Goal: Browse casually: Explore the website without a specific task or goal

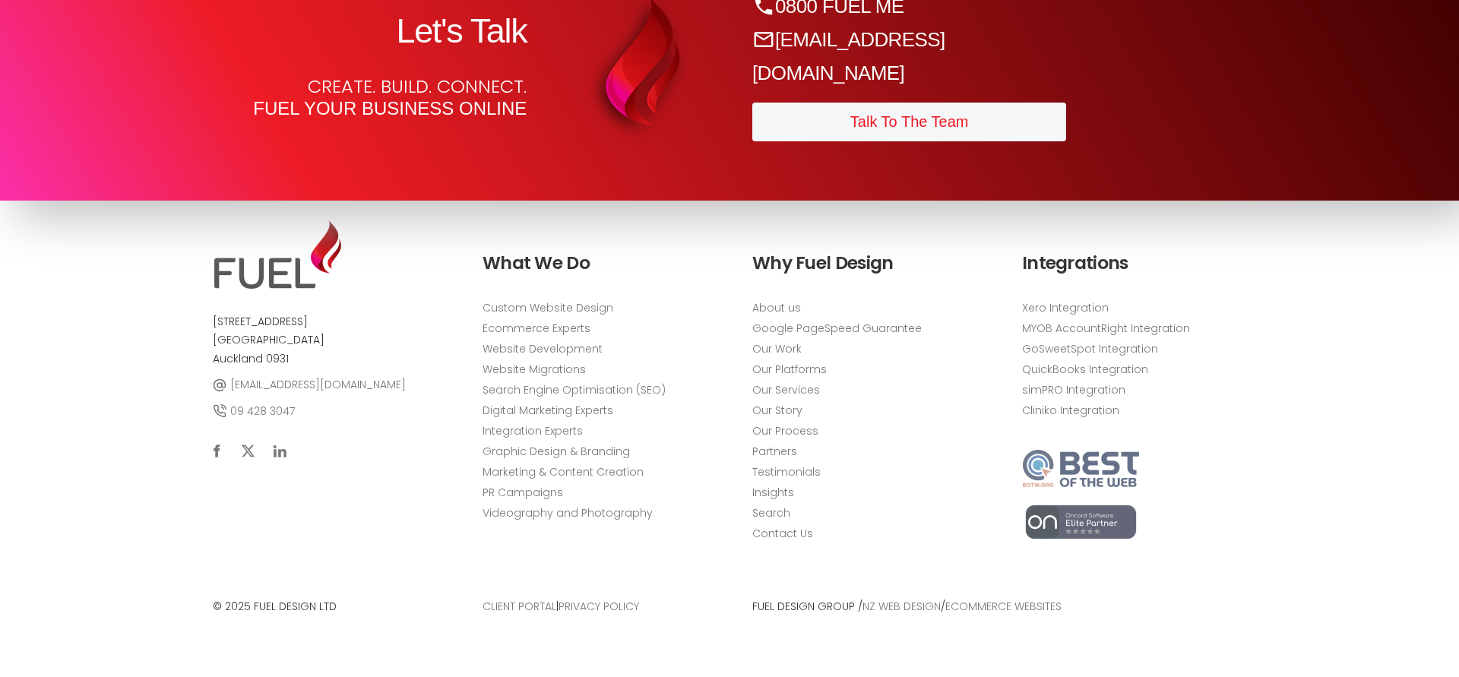
scroll to position [8058, 0]
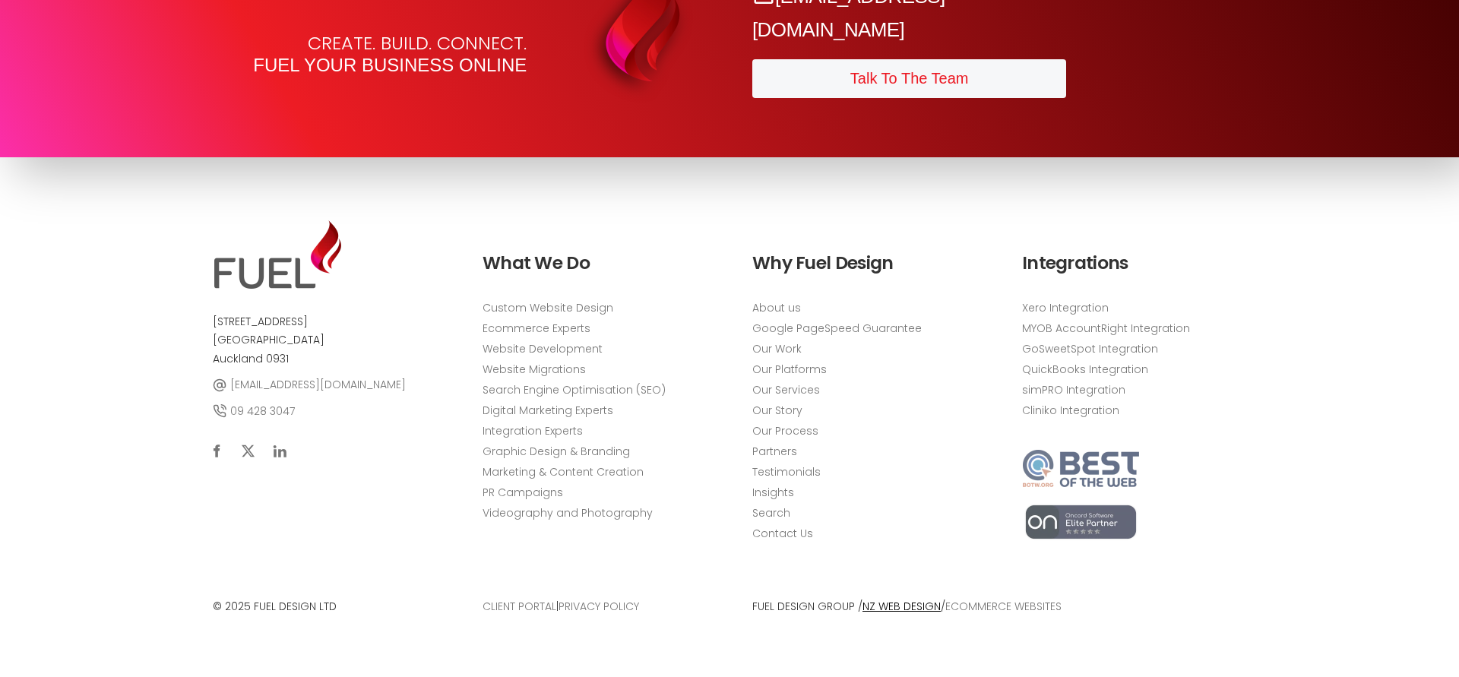
click at [880, 602] on link "NZ Web Design" at bounding box center [901, 606] width 78 height 15
click at [972, 604] on link "eCommerce Websites" at bounding box center [1003, 606] width 116 height 15
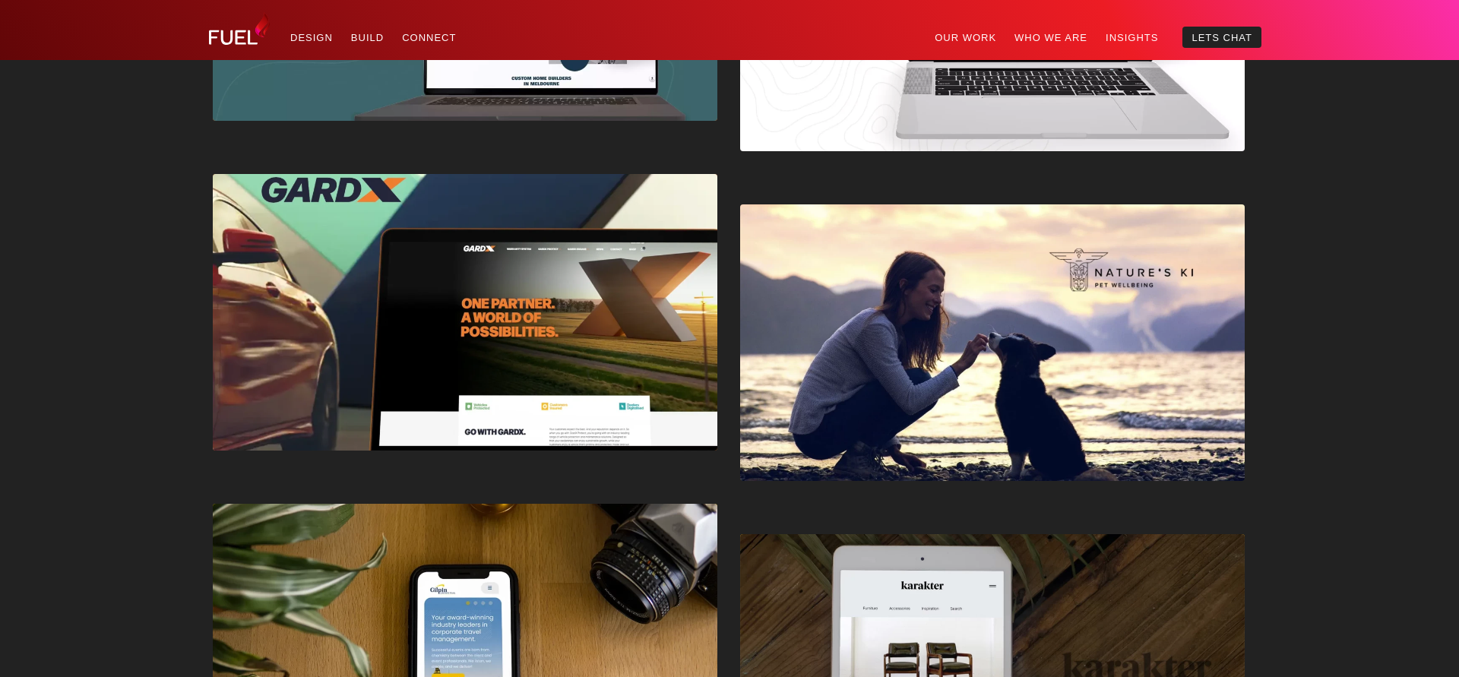
scroll to position [3388, 0]
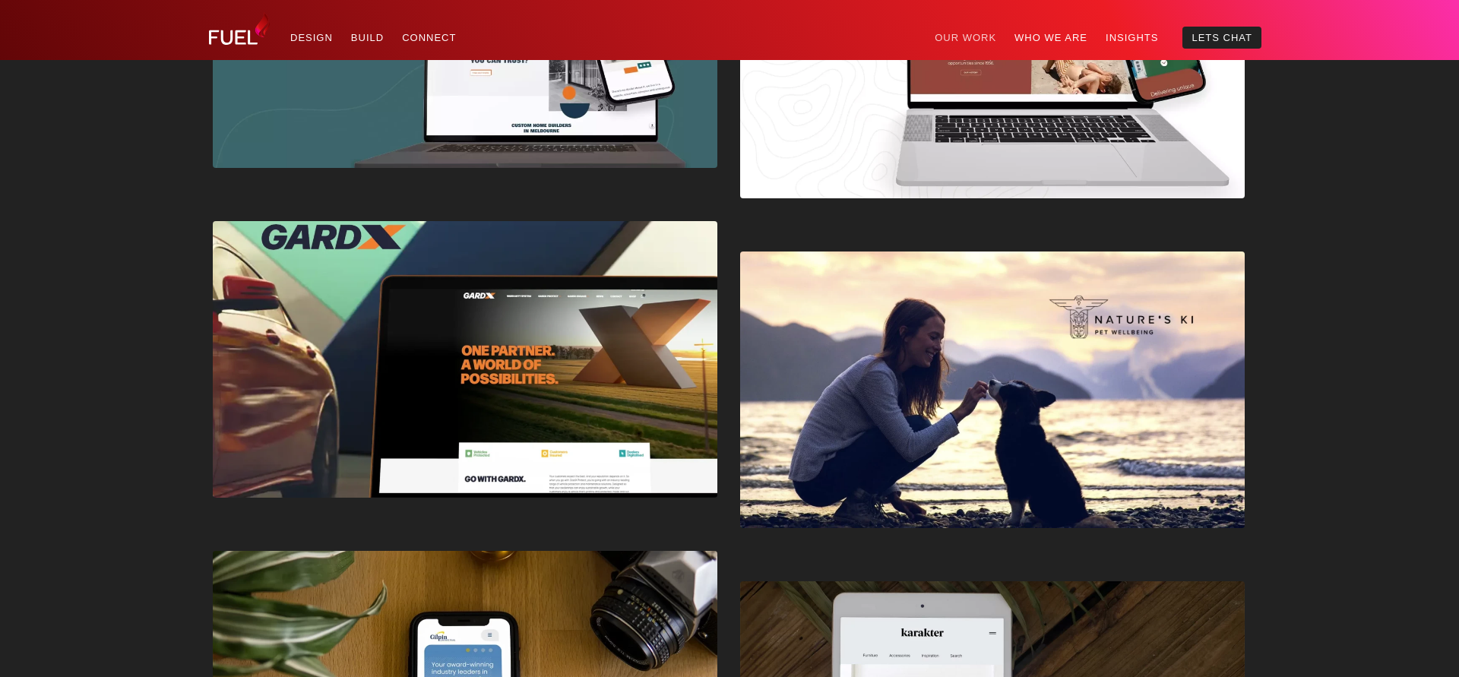
click at [968, 40] on link "Our Work" at bounding box center [965, 38] width 80 height 22
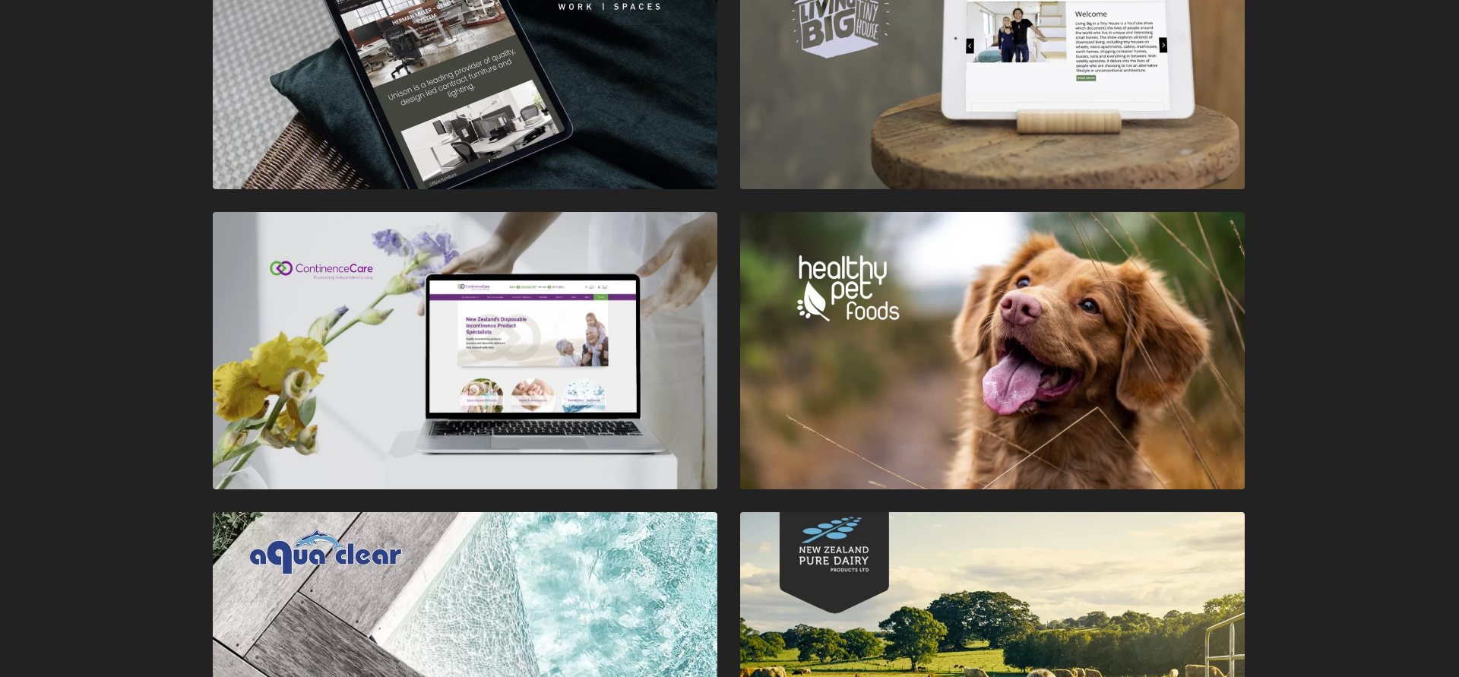
scroll to position [2374, 0]
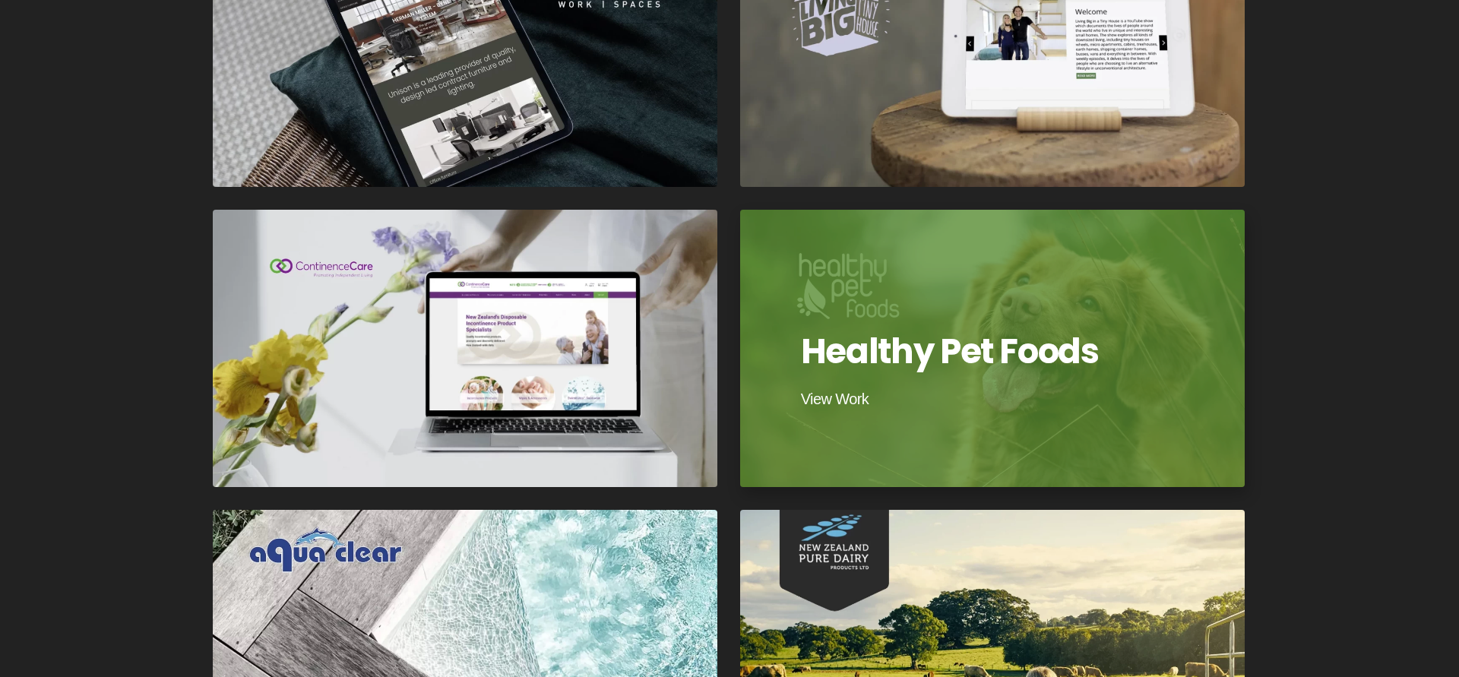
click at [888, 367] on div at bounding box center [993, 348] width 510 height 280
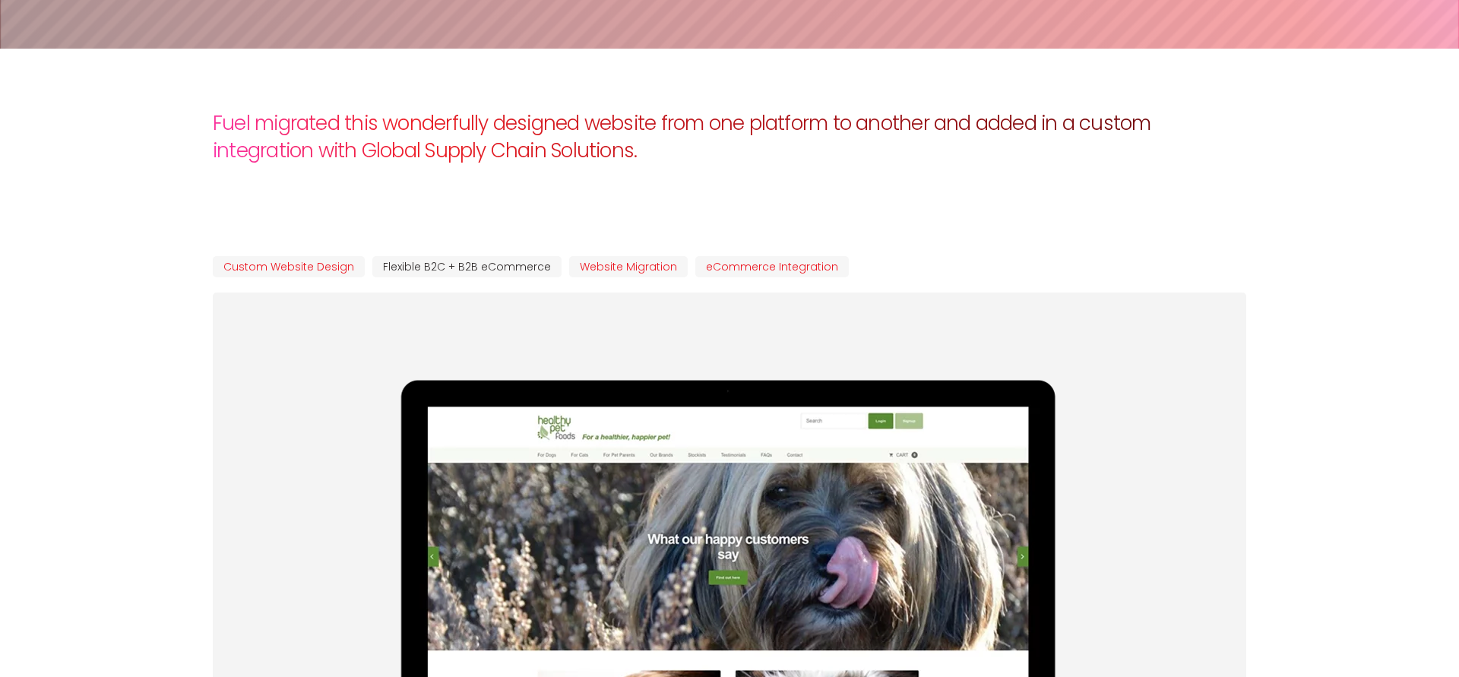
scroll to position [296, 0]
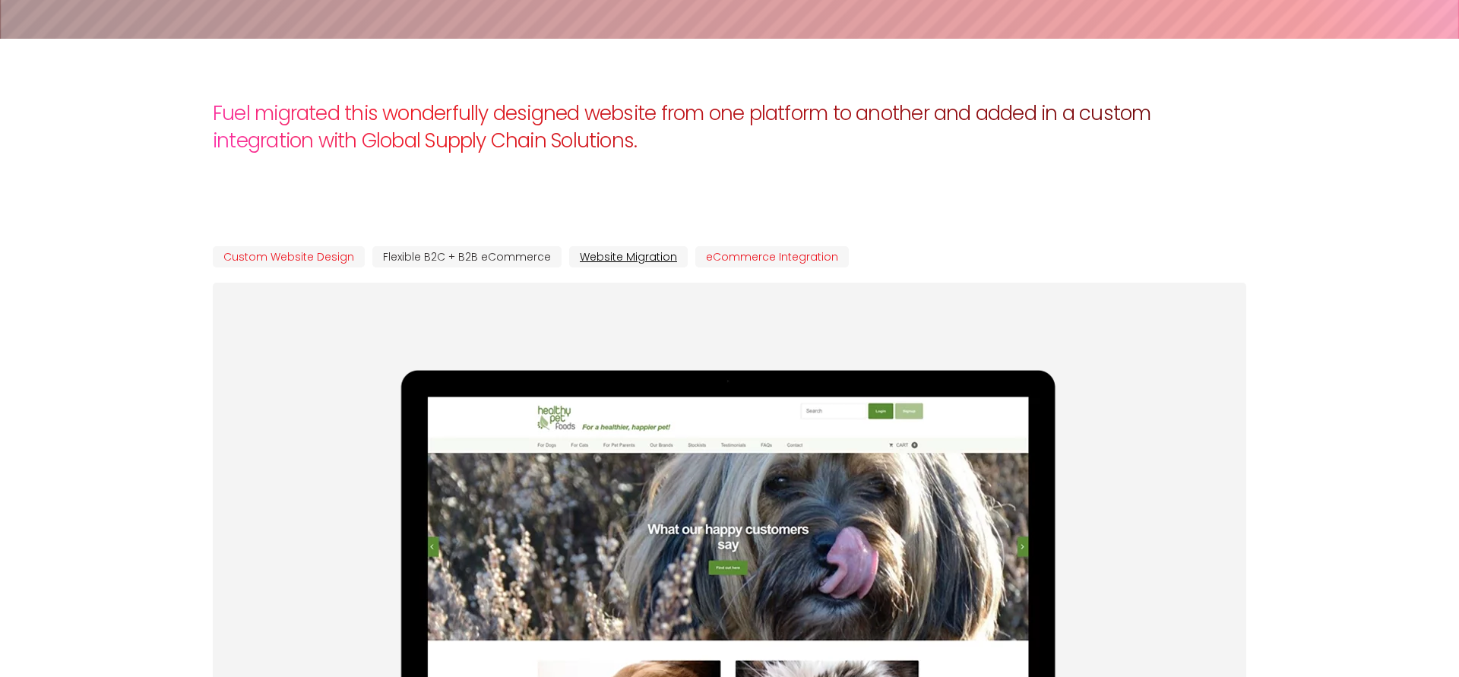
click at [618, 254] on link "Website Migration" at bounding box center [628, 257] width 119 height 22
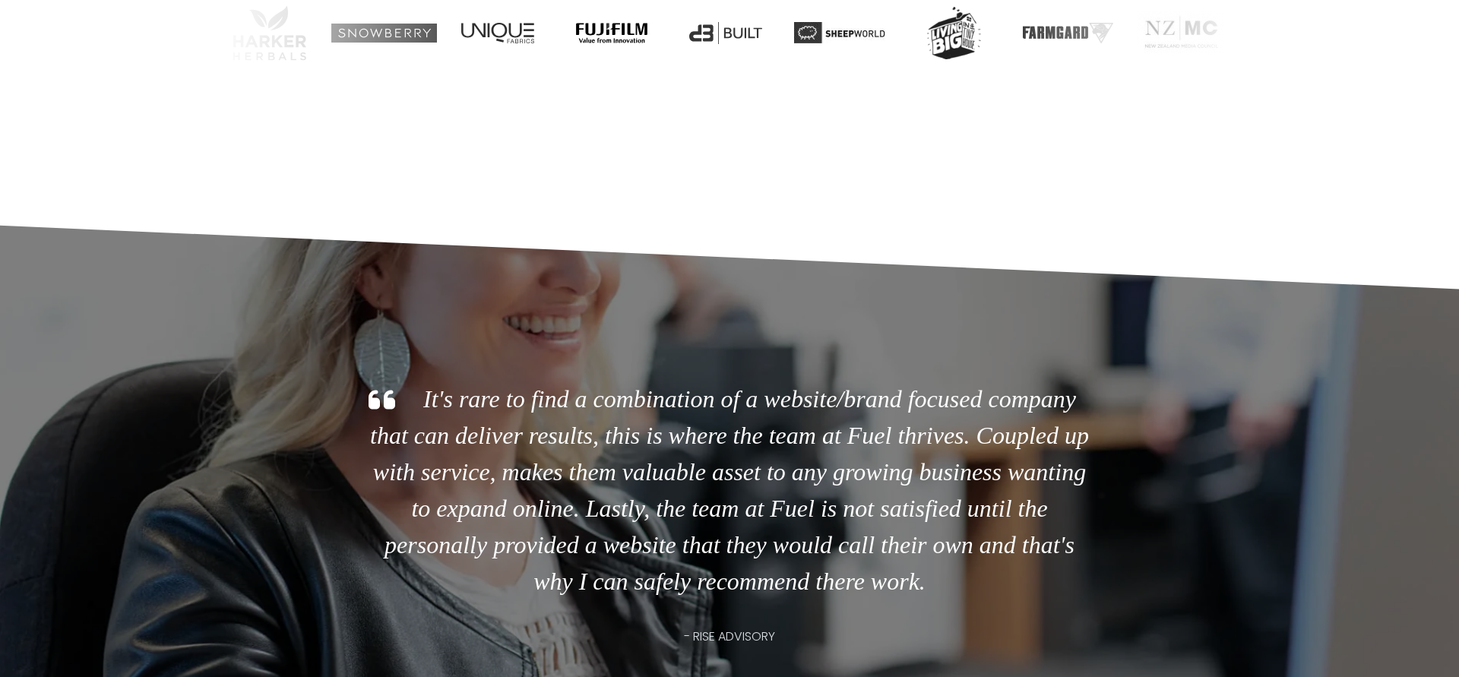
scroll to position [4545, 0]
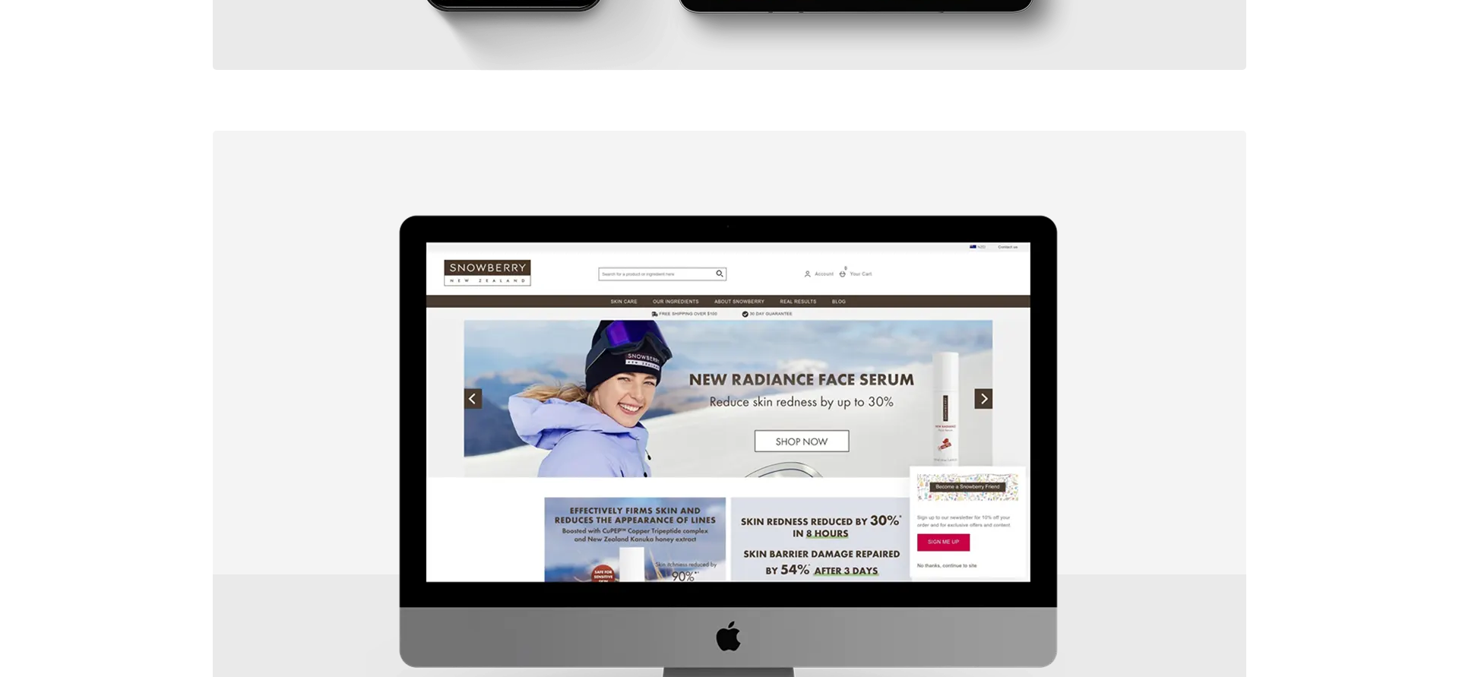
scroll to position [2291, 0]
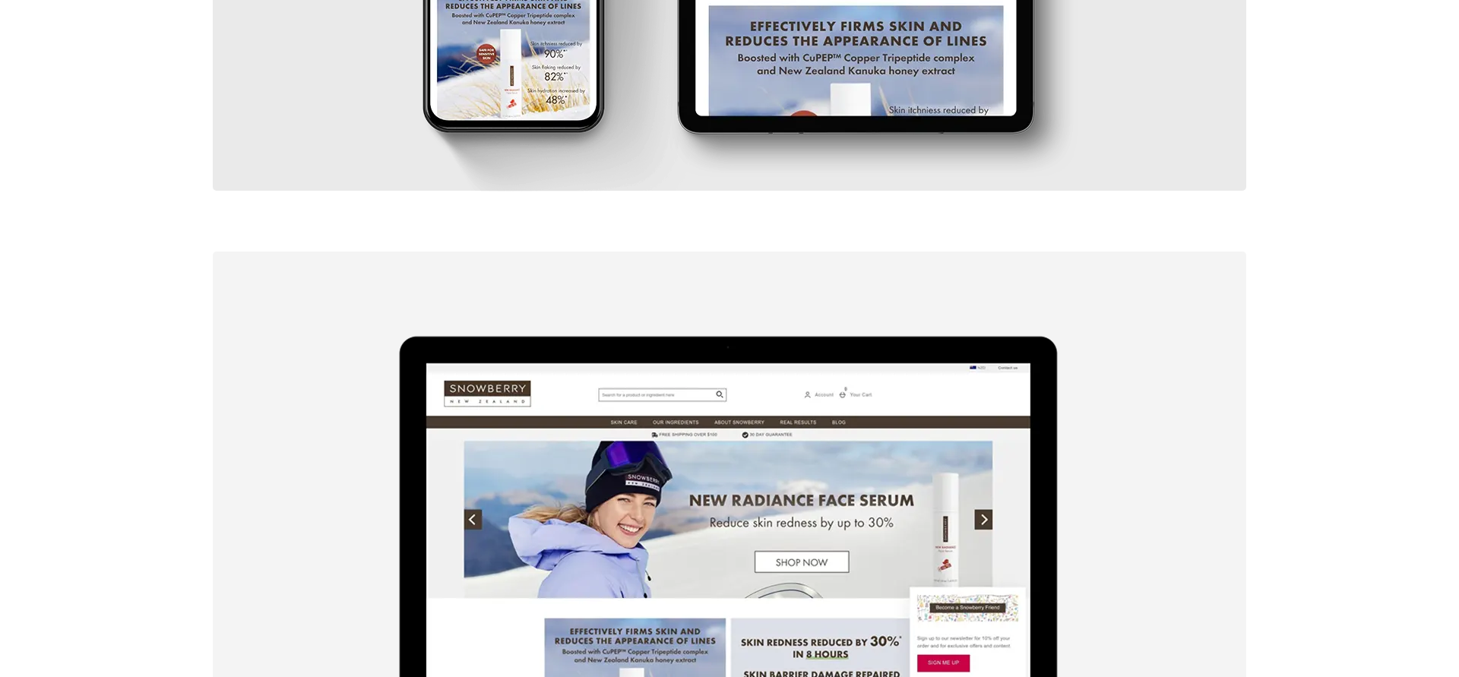
click at [779, 251] on img at bounding box center [729, 593] width 1033 height 684
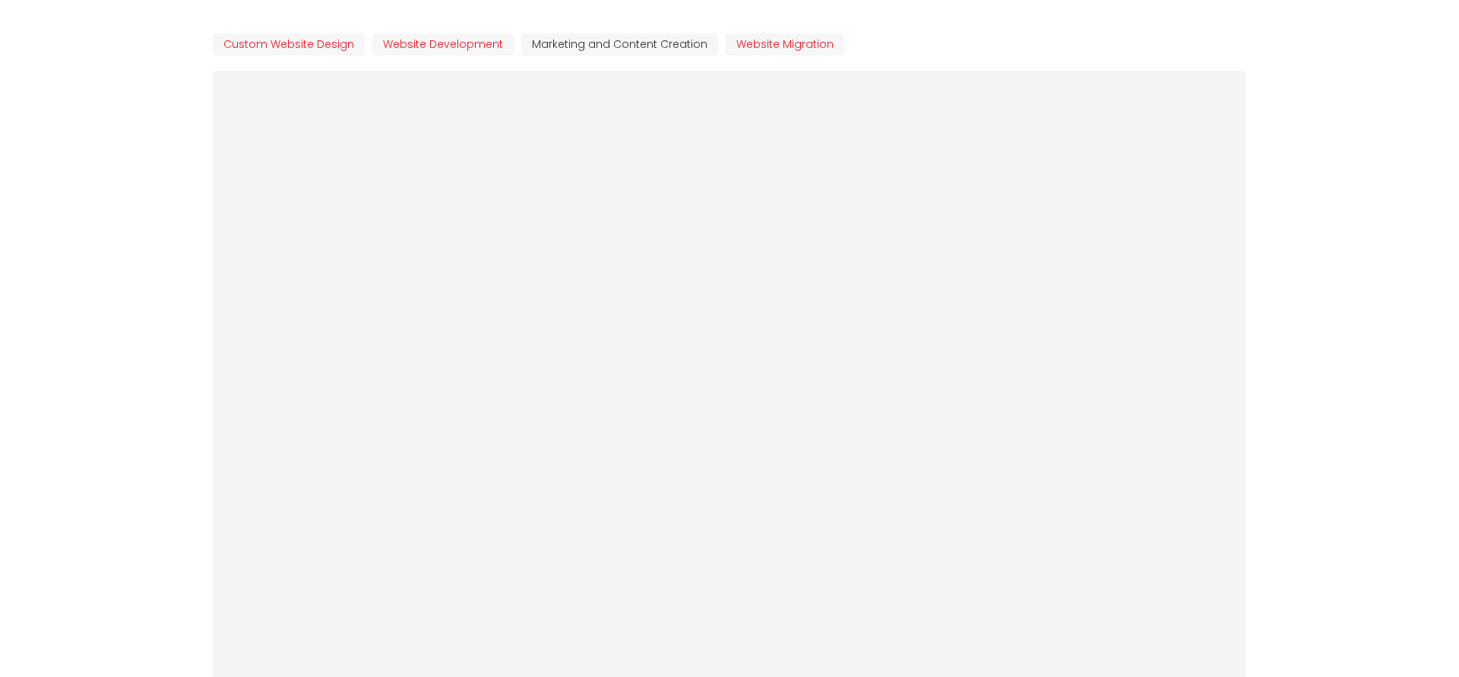
click at [695, 365] on div at bounding box center [729, 587] width 1033 height 1033
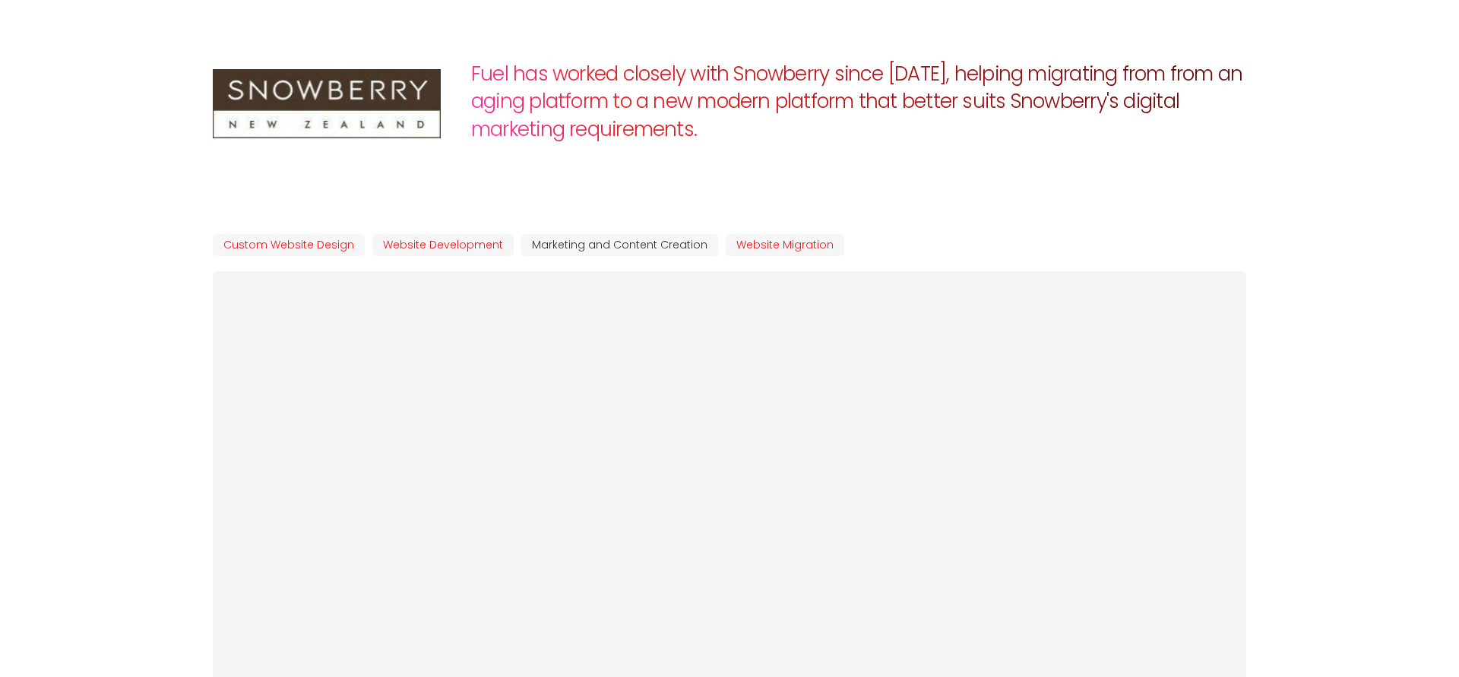
scroll to position [189, 0]
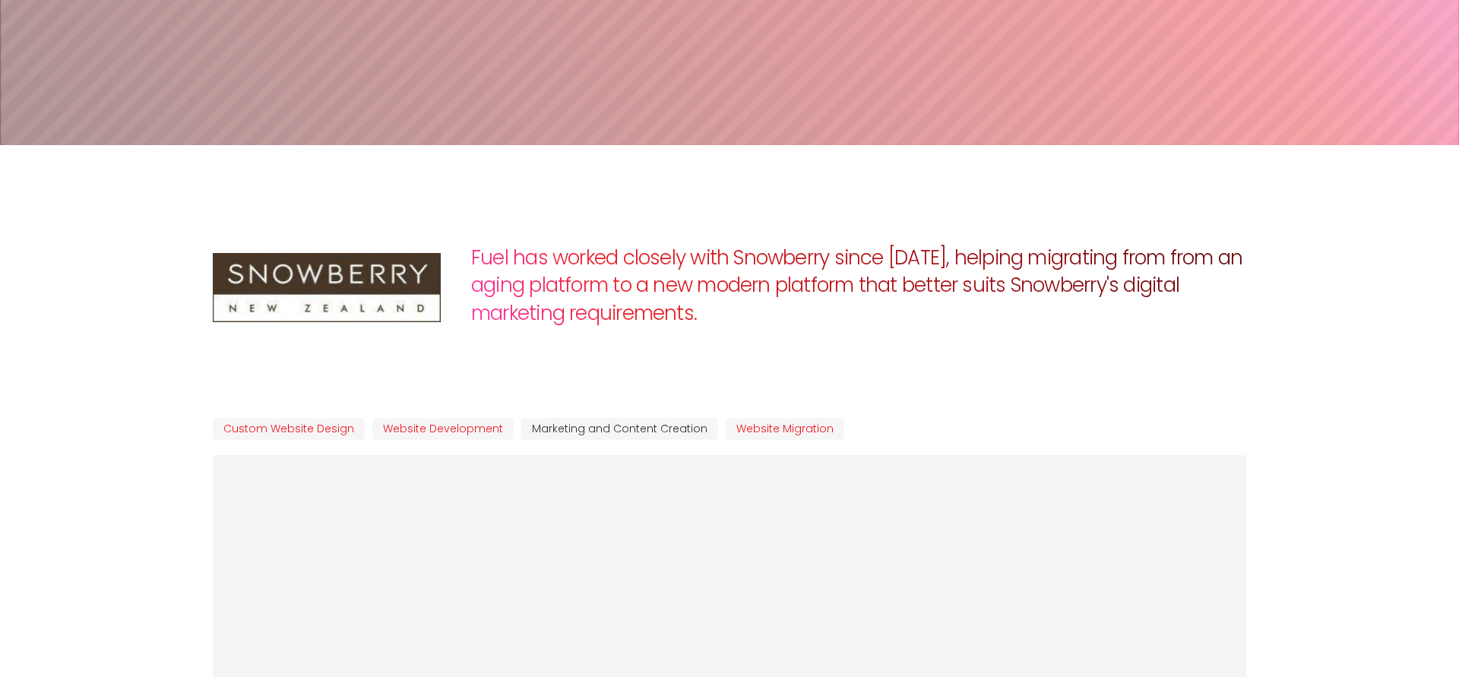
click at [330, 305] on img at bounding box center [327, 287] width 228 height 69
